Goal: Task Accomplishment & Management: Manage account settings

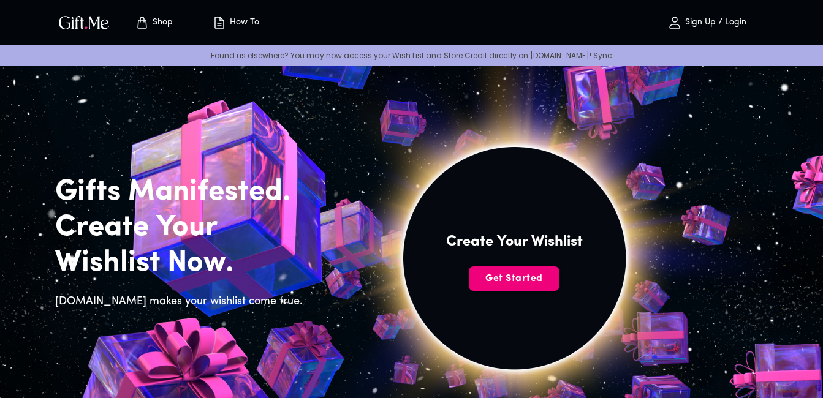
click at [488, 277] on span "Get Started" at bounding box center [514, 278] width 91 height 13
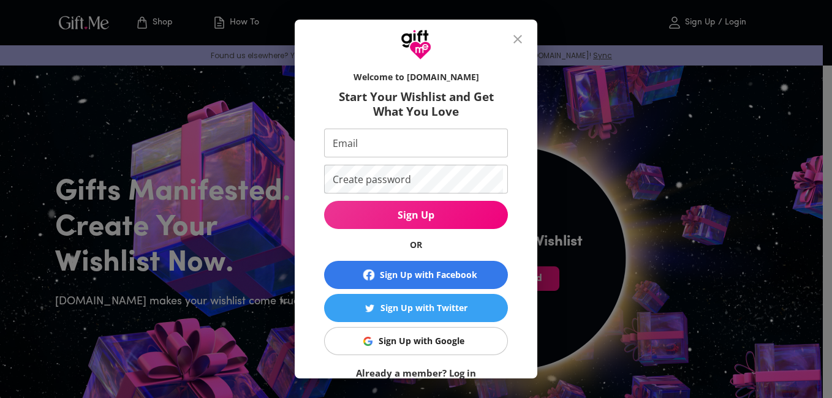
click at [455, 352] on button "Sign Up with Google" at bounding box center [416, 341] width 184 height 28
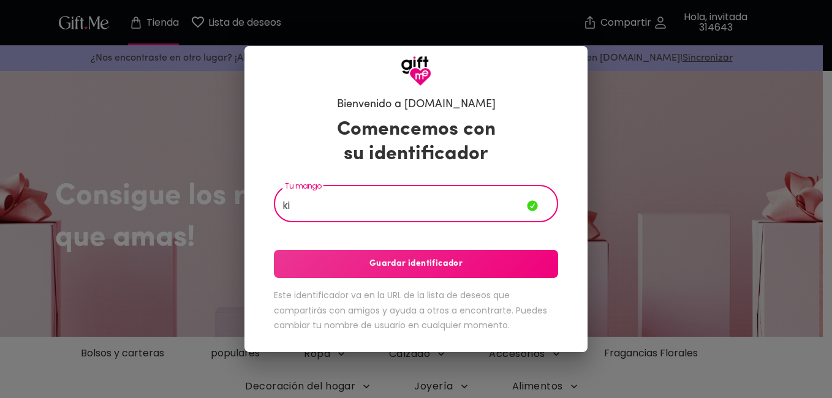
type input "k"
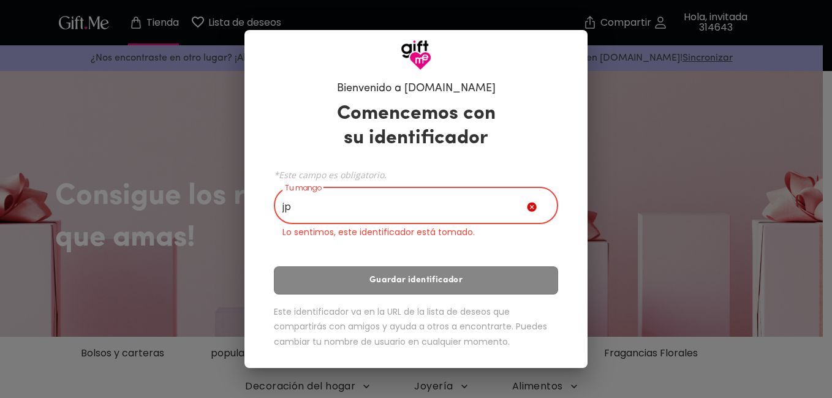
type input "j"
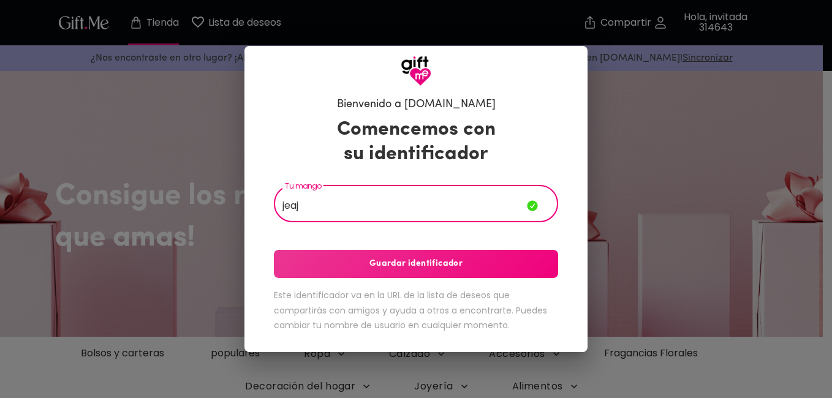
type input "jeaj"
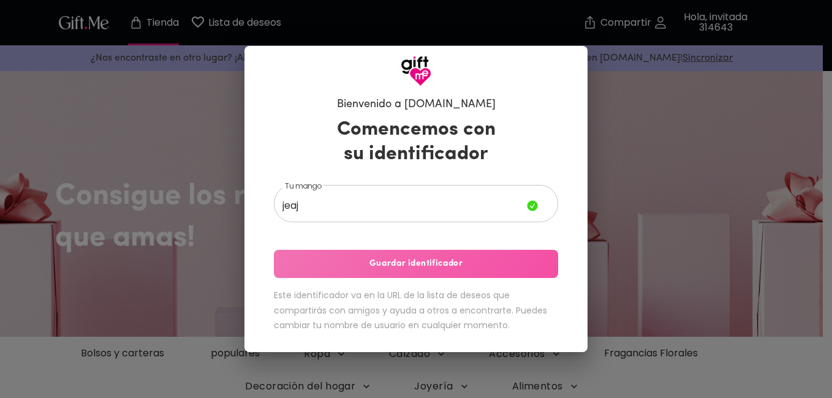
click at [453, 265] on span "Guardar identificador" at bounding box center [416, 263] width 284 height 13
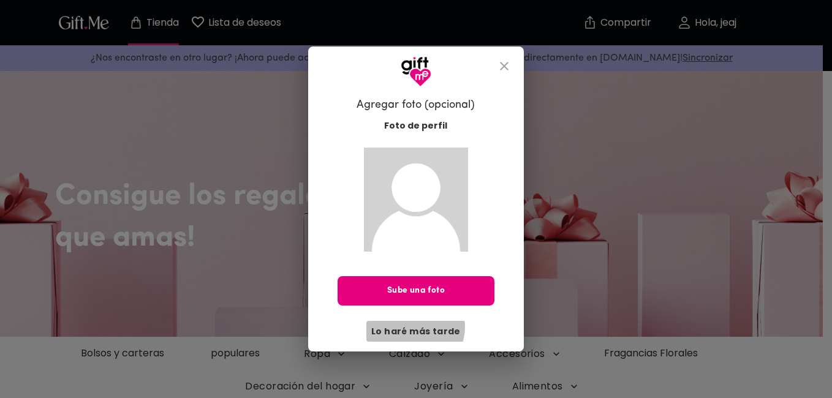
click at [417, 327] on span "Lo haré más tarde" at bounding box center [415, 331] width 89 height 13
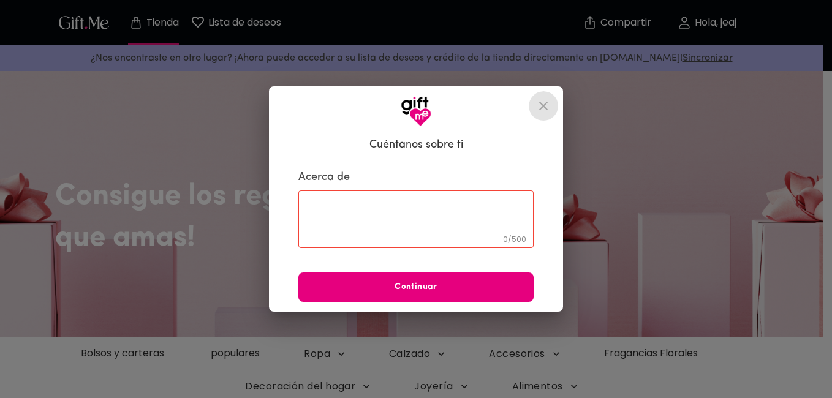
click at [551, 102] on button "cerrar" at bounding box center [543, 105] width 29 height 29
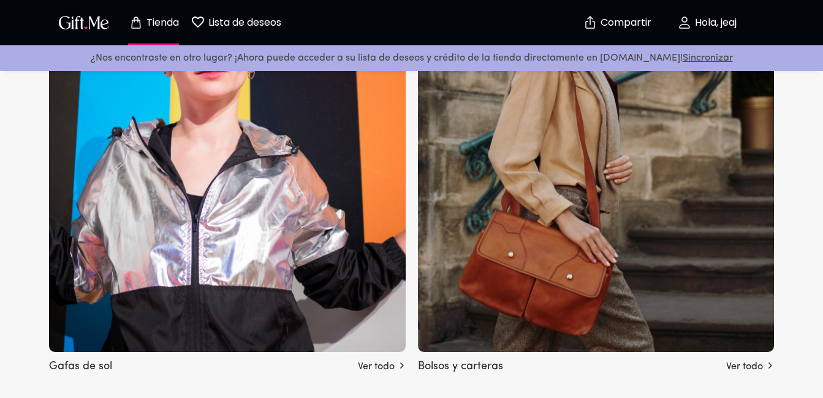
scroll to position [928, 0]
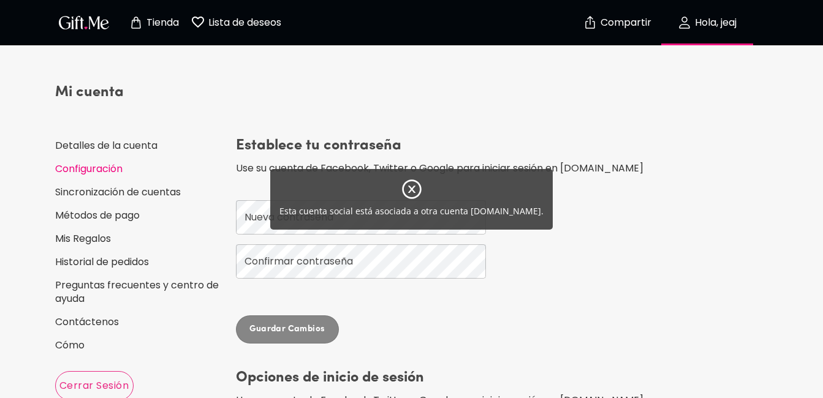
click at [67, 240] on div "Esta cuenta social está asociada a otra cuenta Gift.me." at bounding box center [411, 199] width 823 height 398
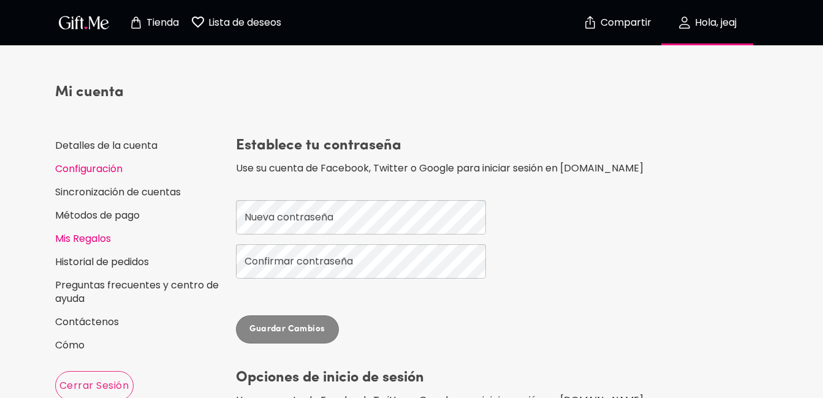
click at [93, 240] on link "Mis Regalos" at bounding box center [140, 238] width 171 height 13
